Goal: Information Seeking & Learning: Learn about a topic

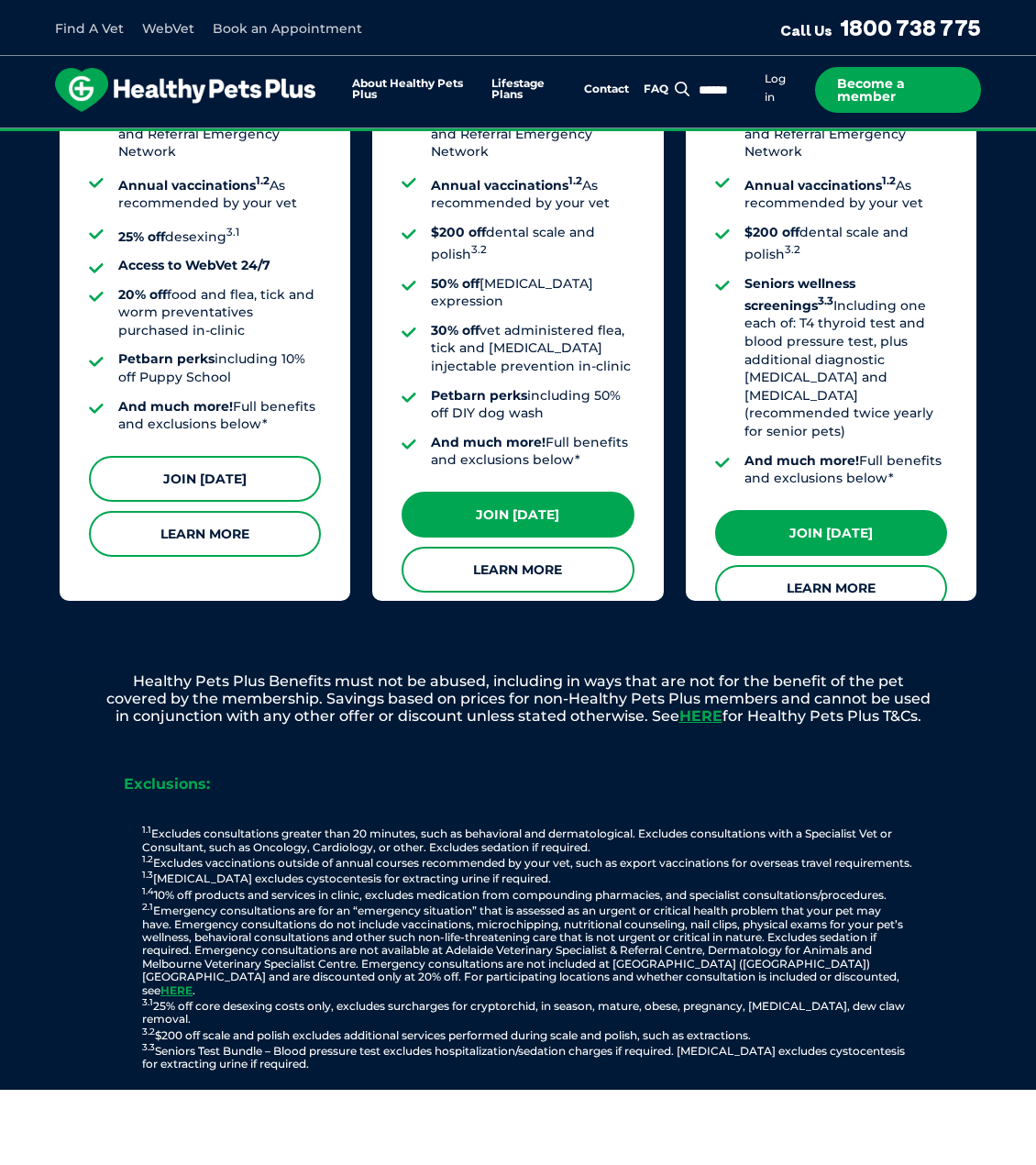
scroll to position [1743, 0]
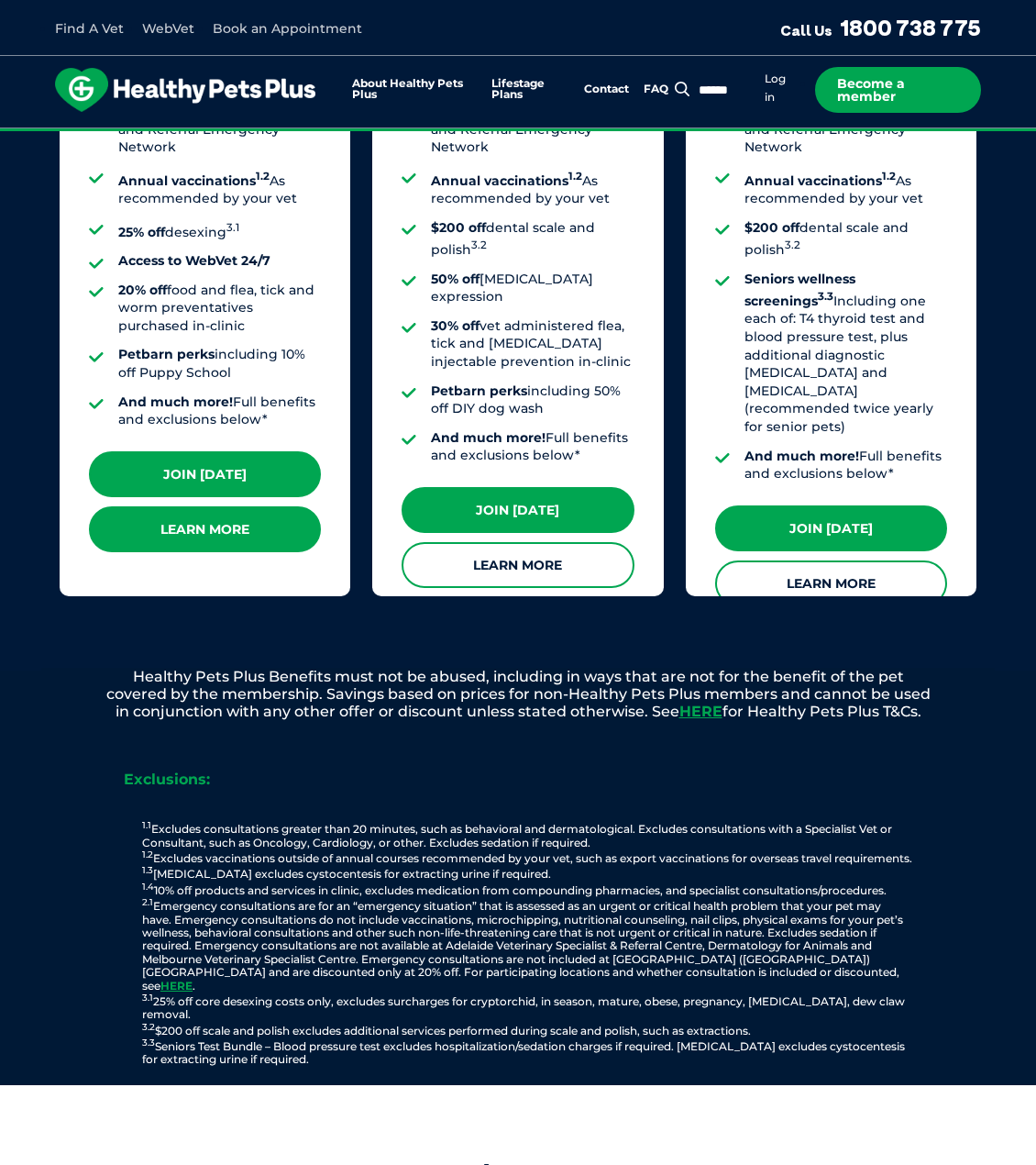
click at [204, 514] on link "Learn More" at bounding box center [205, 529] width 233 height 46
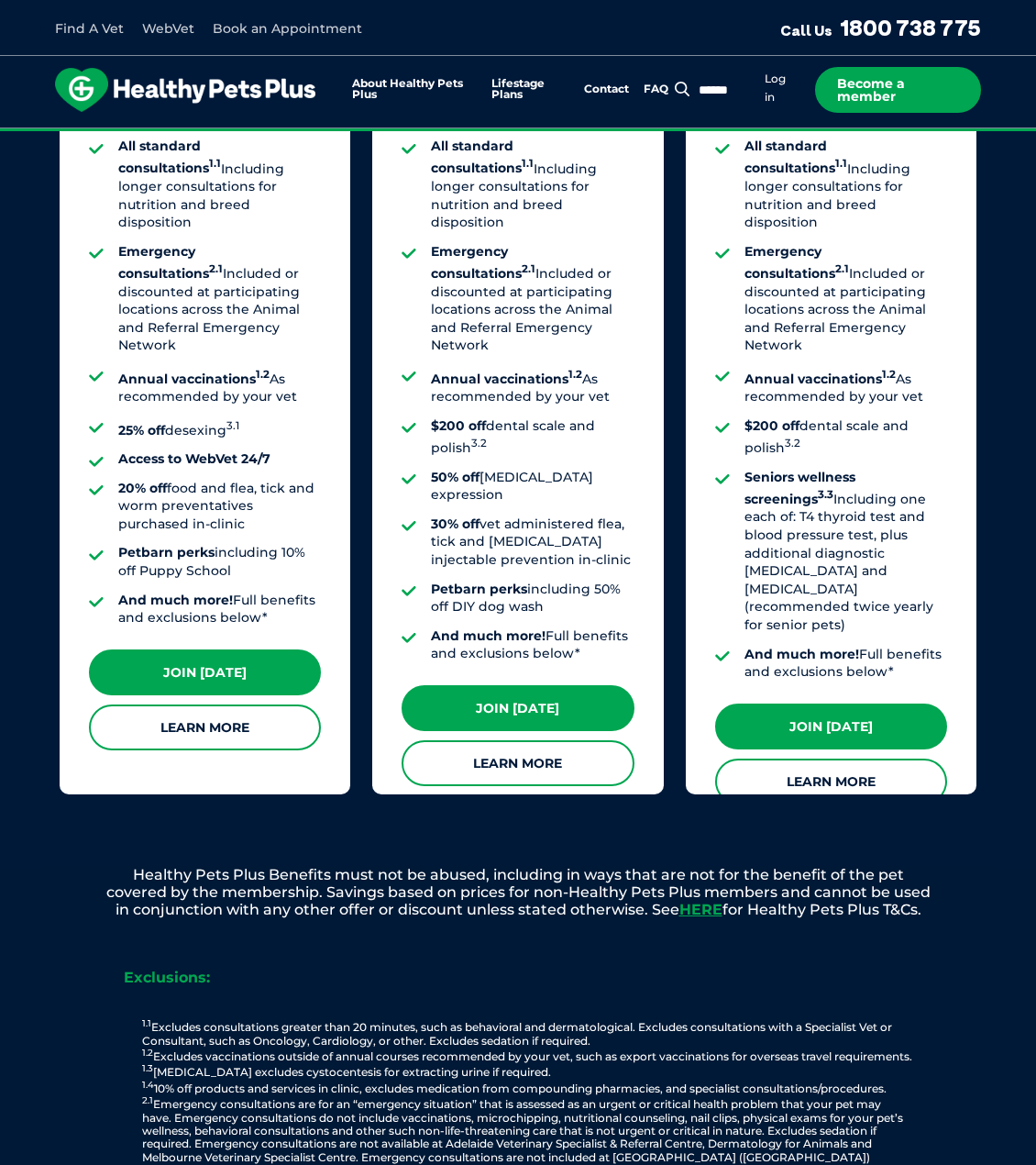
scroll to position [1467, 0]
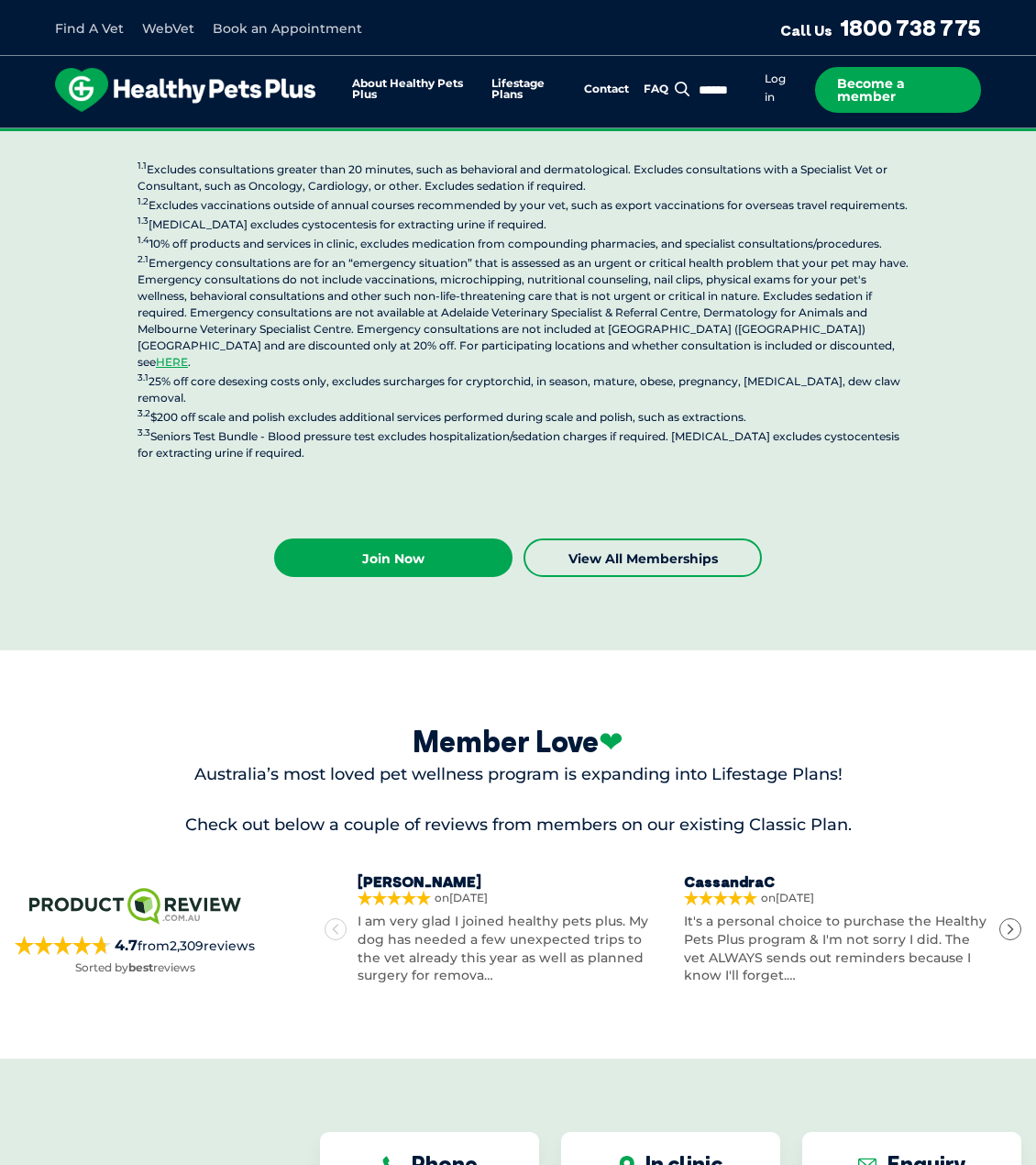
scroll to position [4954, 0]
